Goal: Task Accomplishment & Management: Use online tool/utility

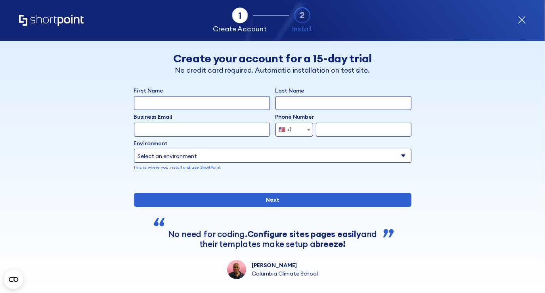
click at [174, 105] on input "First Name" at bounding box center [202, 103] width 136 height 14
type input "Gary"
type input "Brock"
type input "gary.brock@hamiltonddsohio.gov"
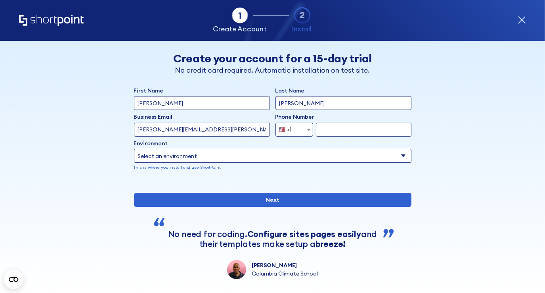
select select "+1"
type input "5134763862"
click at [216, 153] on select "Select an environment Microsoft 365 SharePoint Online SharePoint Subscription E…" at bounding box center [273, 156] width 278 height 14
select select "SharePoint Online"
click at [134, 149] on select "Select an environment Microsoft 365 SharePoint Online SharePoint Subscription E…" at bounding box center [273, 156] width 278 height 14
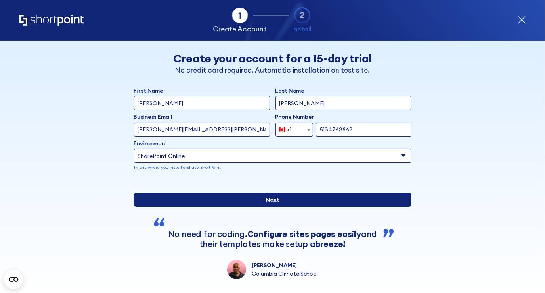
click at [261, 207] on input "Next" at bounding box center [273, 200] width 278 height 14
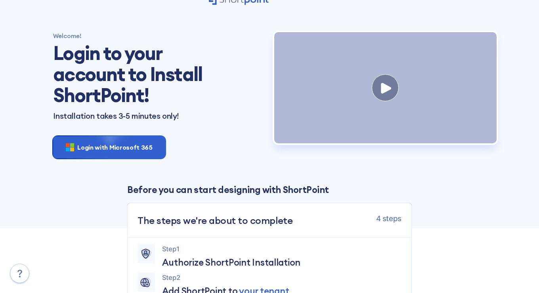
scroll to position [14, 0]
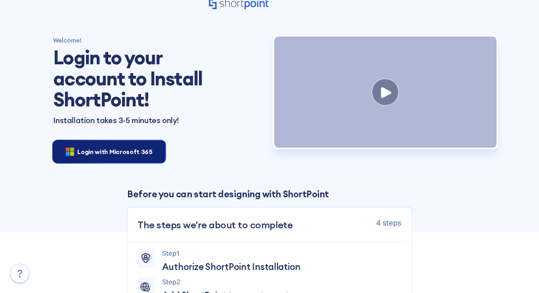
click at [88, 151] on span "Login with Microsoft 365" at bounding box center [114, 152] width 75 height 10
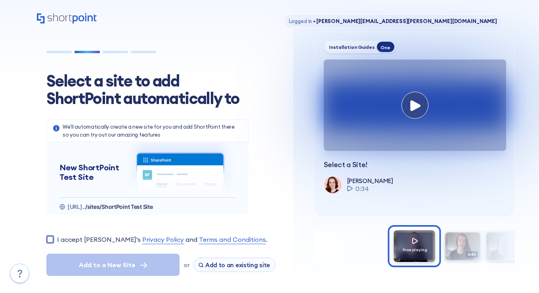
click at [51, 237] on input "I accept ShortPoint's Privacy Policy and Terms and Conditions ." at bounding box center [50, 239] width 8 height 8
checkbox input "true"
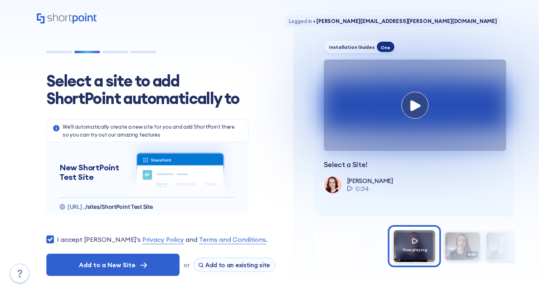
click at [153, 208] on span "/sites/ShortPoint Test Site" at bounding box center [118, 206] width 67 height 7
click at [153, 207] on span "/sites/ShortPoint Test Site" at bounding box center [118, 206] width 67 height 7
click at [153, 206] on span "/sites/ShortPoint Test Site" at bounding box center [118, 206] width 67 height 7
click at [62, 205] on icon at bounding box center [62, 207] width 6 height 6
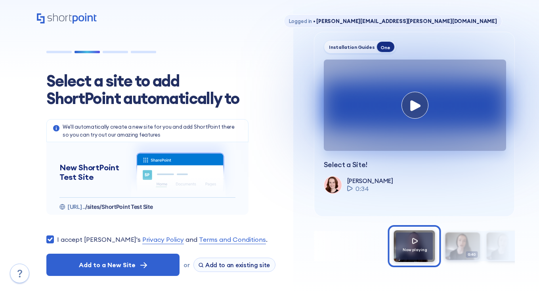
click at [62, 205] on icon at bounding box center [62, 207] width 6 height 6
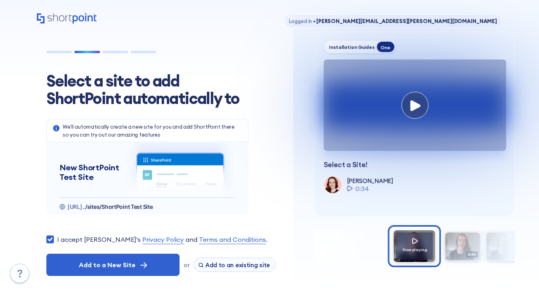
click at [62, 205] on icon at bounding box center [62, 207] width 6 height 6
click at [153, 204] on span "/sites/ShortPoint Test Site" at bounding box center [118, 206] width 67 height 7
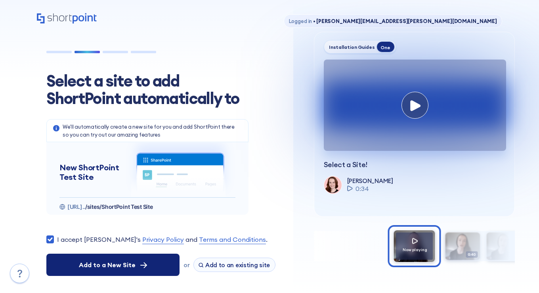
click at [128, 265] on span "Add to a New Site" at bounding box center [107, 265] width 57 height 10
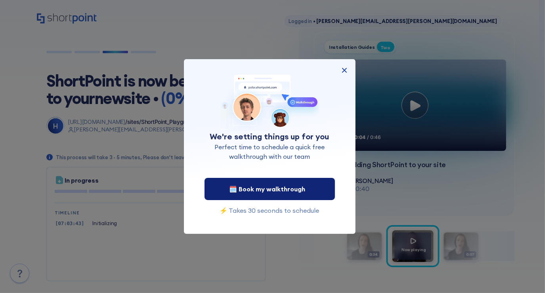
click at [267, 184] on span "🗓️ Book my walkthrough" at bounding box center [267, 189] width 76 height 10
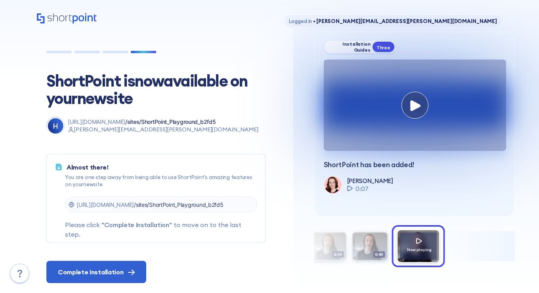
click at [16, 274] on icon at bounding box center [20, 273] width 14 height 14
click at [413, 111] on icon at bounding box center [416, 105] width 10 height 11
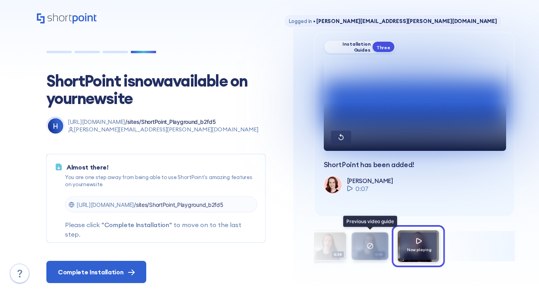
click at [368, 242] on div at bounding box center [370, 245] width 37 height 27
click at [357, 252] on div at bounding box center [370, 245] width 37 height 27
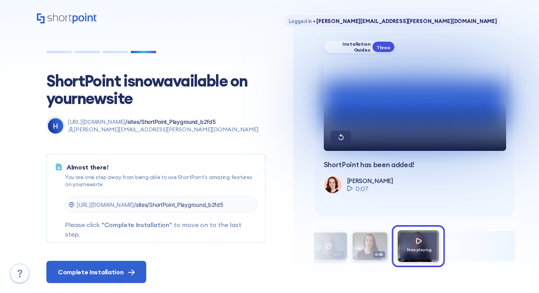
click at [330, 250] on div at bounding box center [329, 245] width 37 height 27
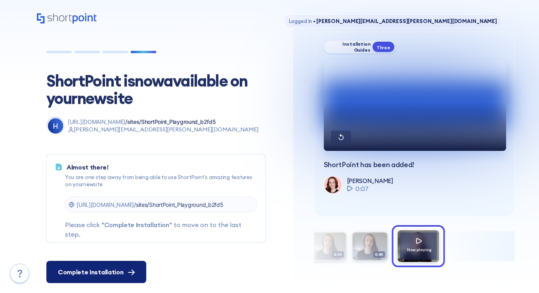
click at [106, 270] on span "Complete Installation" at bounding box center [90, 272] width 65 height 10
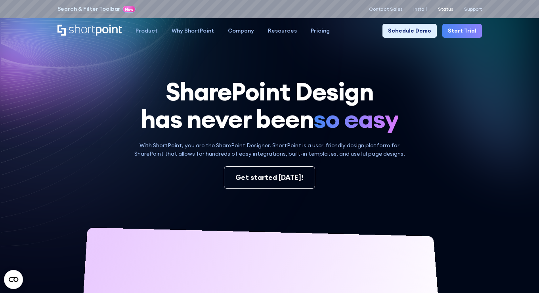
click at [443, 10] on p "Status" at bounding box center [445, 9] width 15 height 6
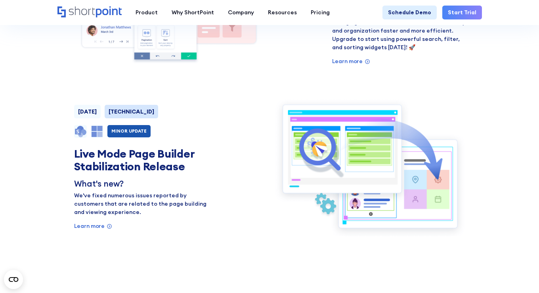
scroll to position [651, 0]
